Goal: Transaction & Acquisition: Purchase product/service

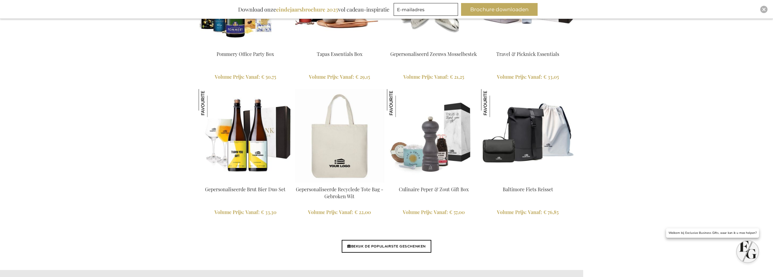
scroll to position [1458, 0]
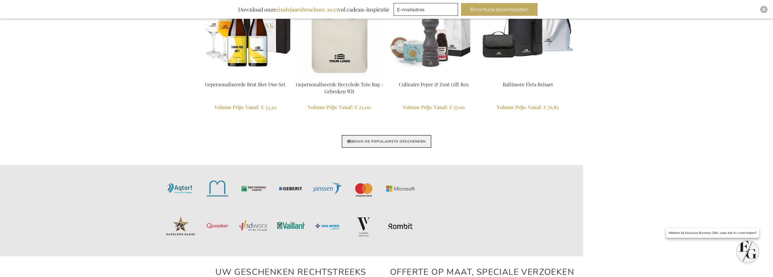
click at [375, 141] on link "BEKIJK DE POPULAIRSTE GESCHENKEN" at bounding box center [387, 141] width 90 height 13
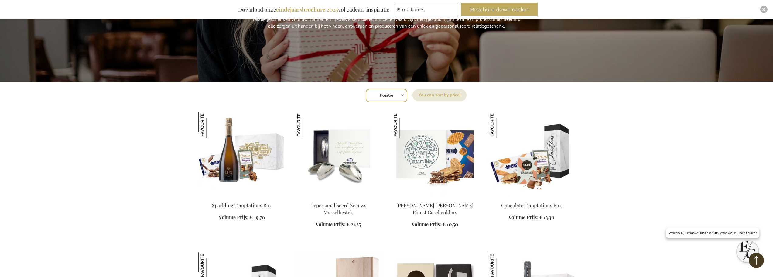
click at [245, 178] on img at bounding box center [241, 154] width 87 height 85
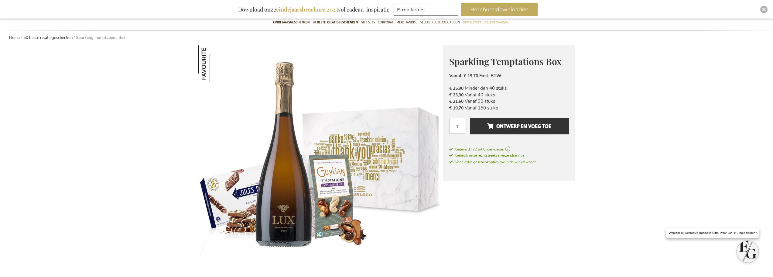
scroll to position [62, 0]
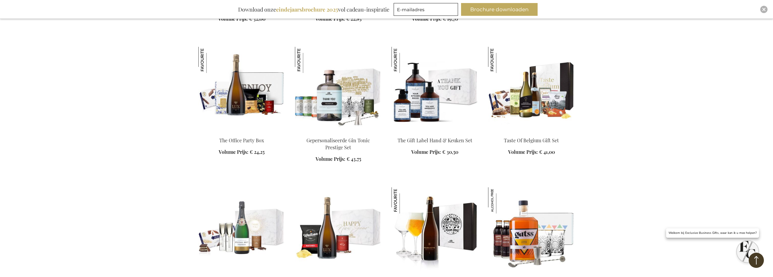
scroll to position [658, 0]
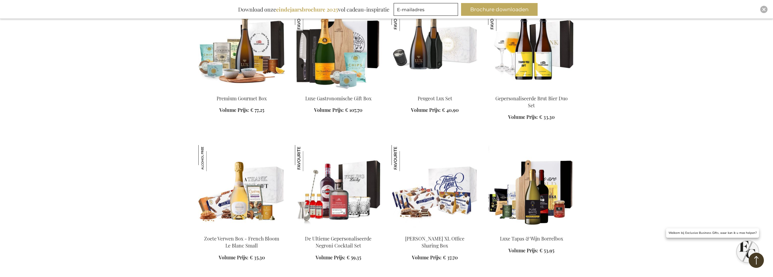
scroll to position [962, 0]
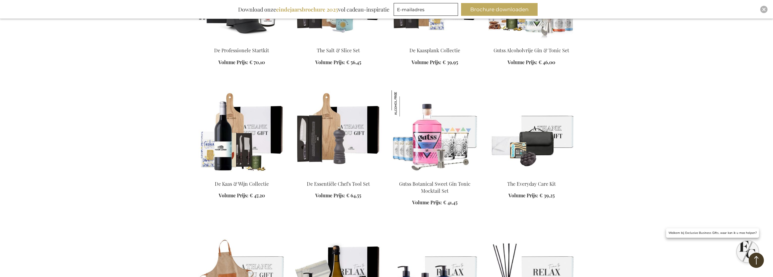
scroll to position [1448, 0]
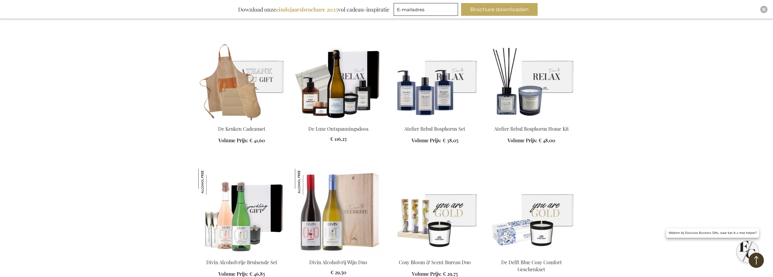
scroll to position [1630, 0]
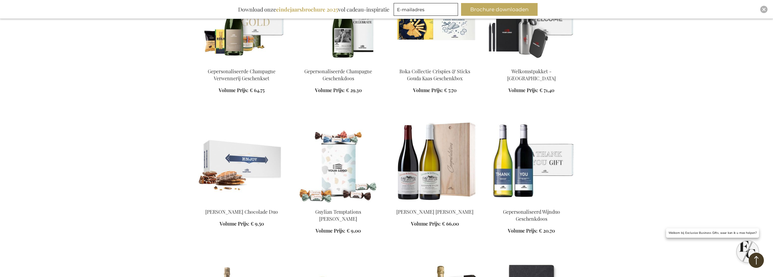
scroll to position [2116, 0]
